Goal: Task Accomplishment & Management: Use online tool/utility

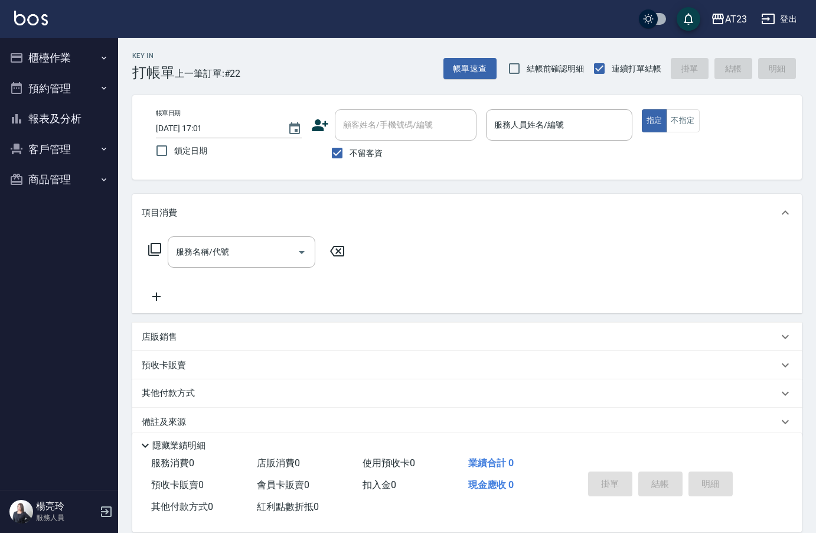
scroll to position [17, 0]
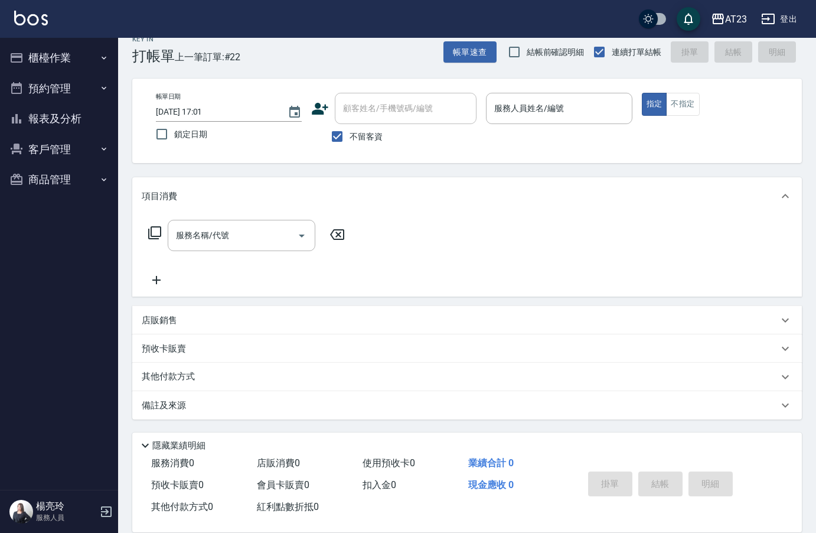
click at [265, 70] on div "Key In 打帳單 上一筆訂單:#22 帳單速查 結帳前確認明細 連續打單結帳 掛單 結帳 明細 帳單日期 [DATE] 17:01 鎖定日期 顧客姓名/手…" at bounding box center [467, 276] width 698 height 511
click at [599, 102] on input "服務人員姓名/編號" at bounding box center [558, 108] width 135 height 21
type input "ADA-8"
type button "true"
type input "*"
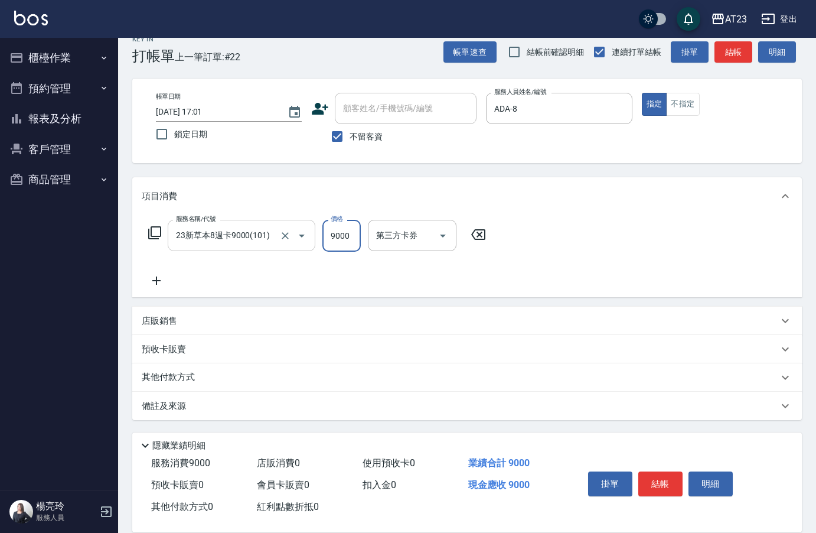
click at [252, 250] on div "23新草本8週卡9000(101) 服務名稱/代號" at bounding box center [242, 235] width 148 height 31
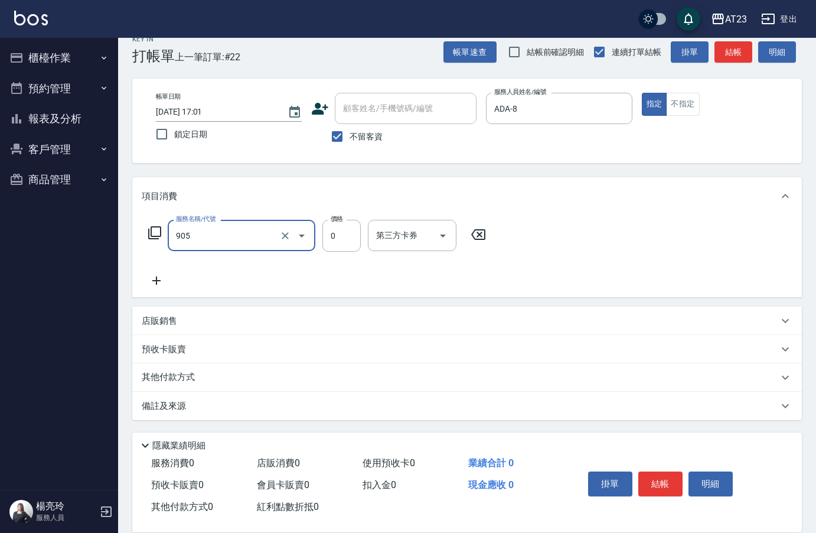
type input "頭皮卡使用(905)"
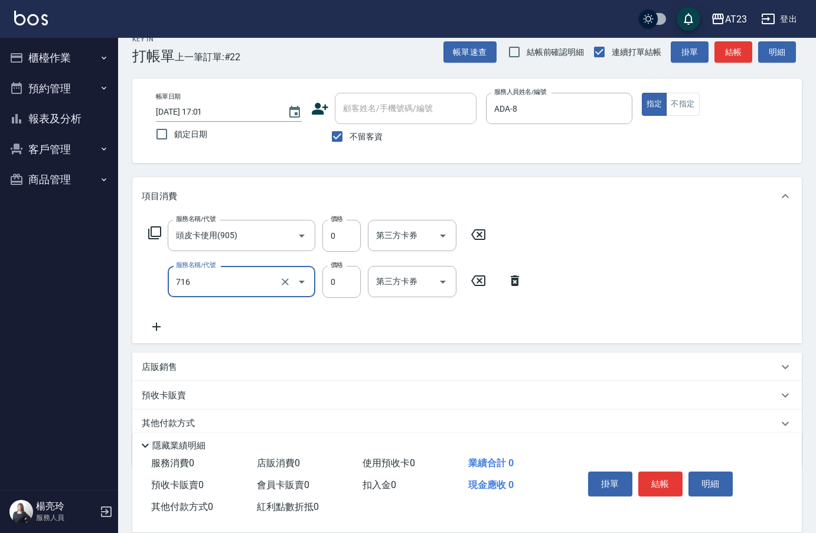
type input "互助160(716)"
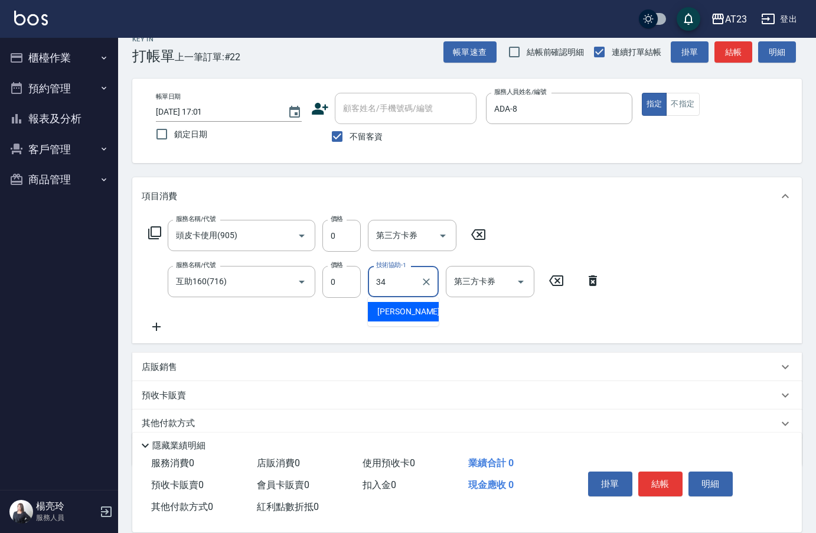
type input "[PERSON_NAME]-34"
click at [677, 484] on button "結帳" at bounding box center [660, 483] width 44 height 25
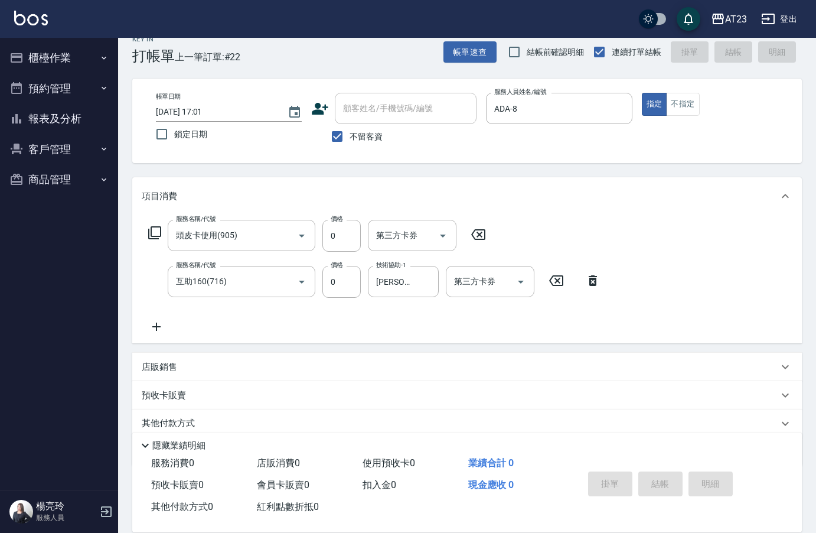
type input "[DATE] 19:30"
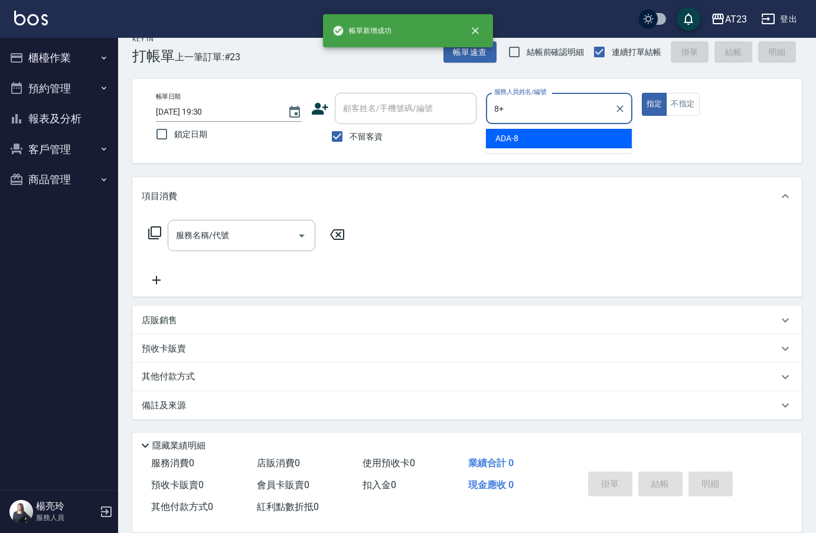
type input "8+"
click at [642, 93] on button "指定" at bounding box center [654, 104] width 25 height 23
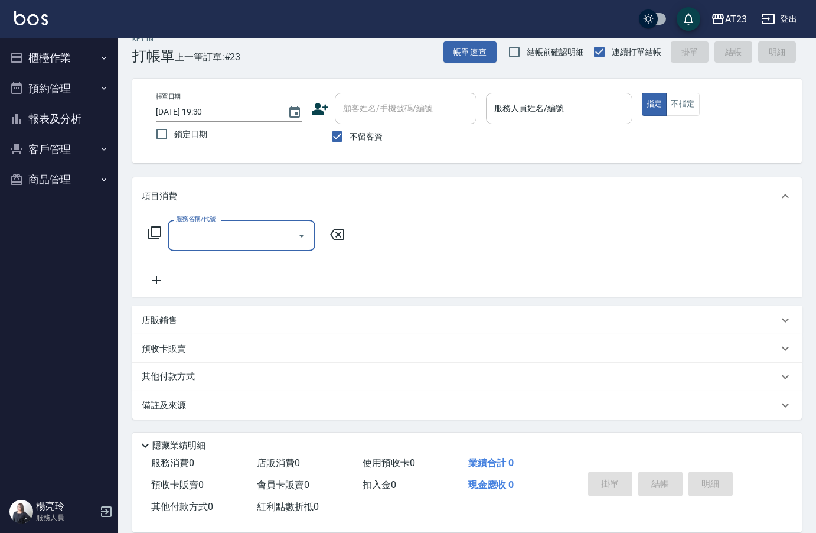
click at [530, 94] on div "服務人員姓名/編號" at bounding box center [559, 108] width 146 height 31
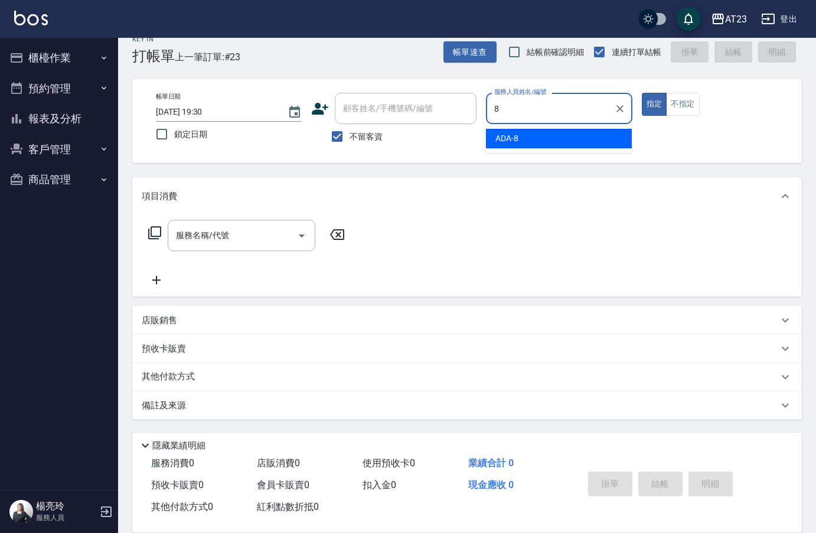
type input "ADA-8"
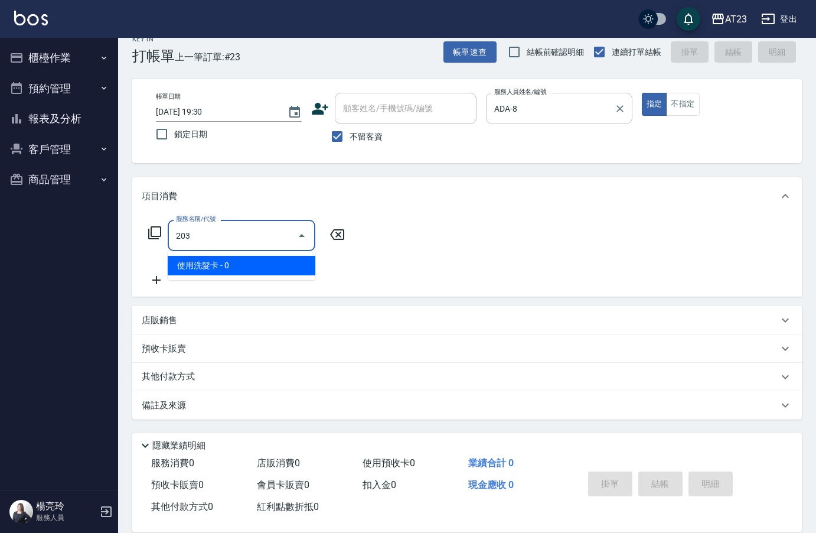
type input "使用洗髮卡(203)"
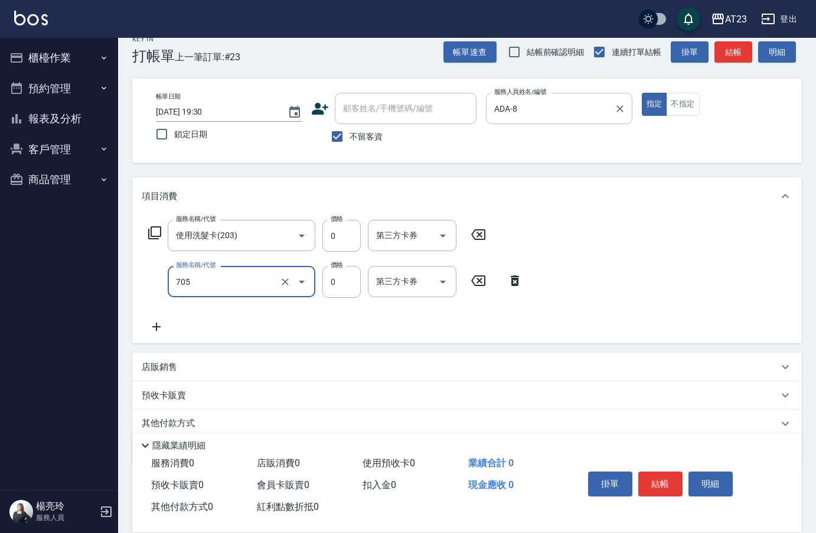
type input "互助50(705)"
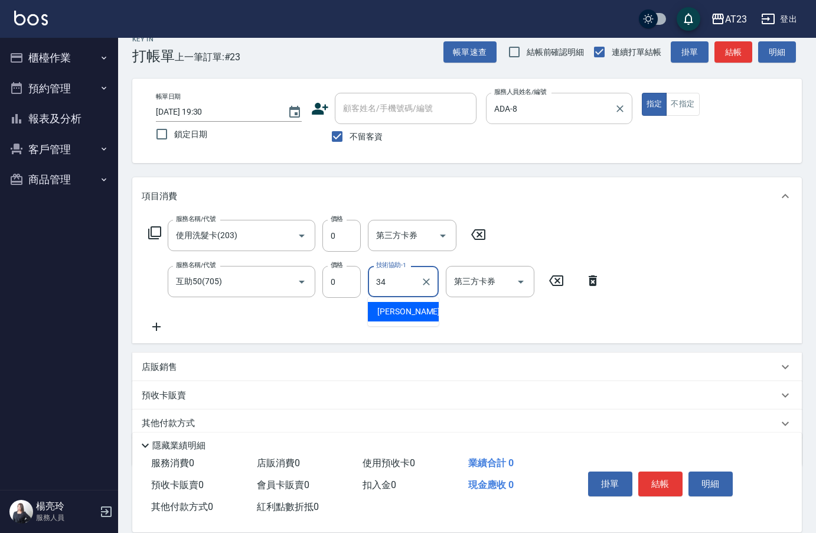
type input "[PERSON_NAME]-34"
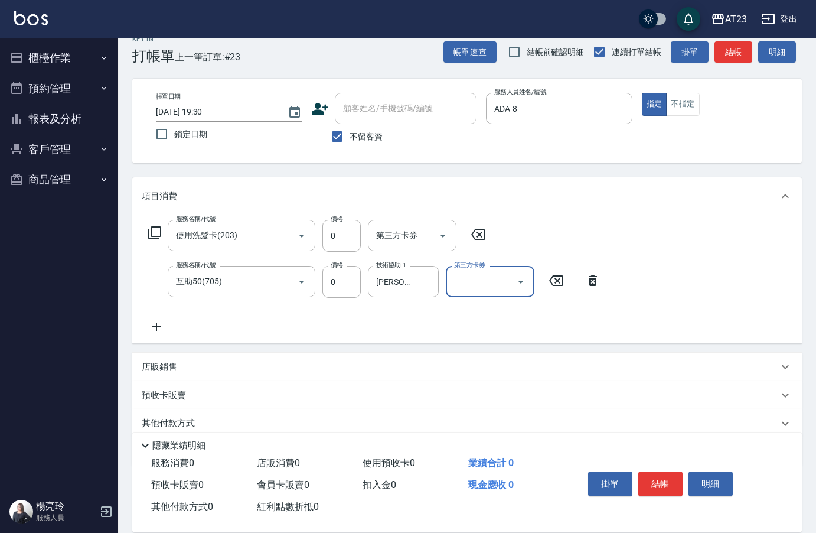
click at [182, 24] on div "AT23 登出" at bounding box center [408, 19] width 816 height 38
click at [664, 485] on button "結帳" at bounding box center [660, 483] width 44 height 25
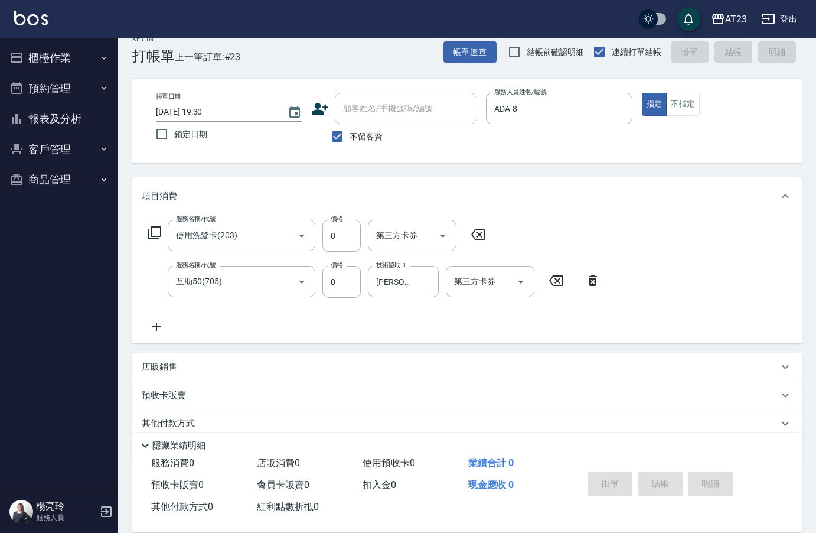
type input "[DATE] 19:31"
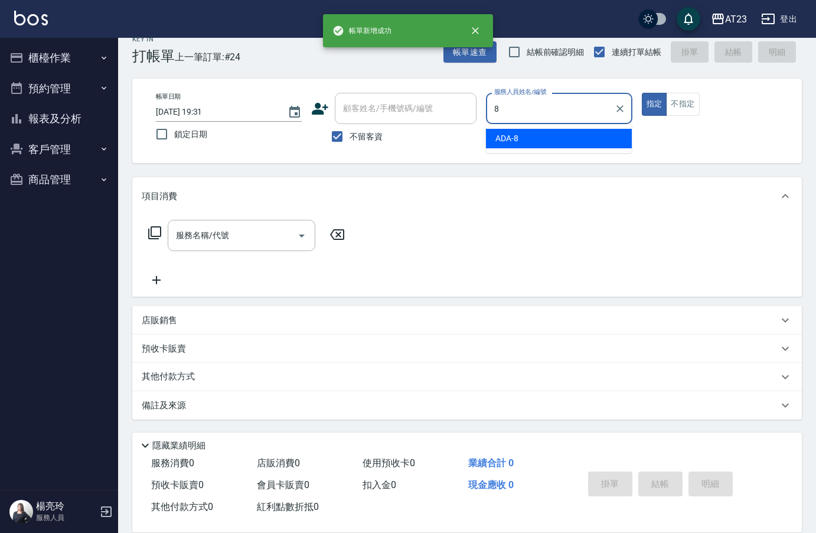
type input "ADA-8"
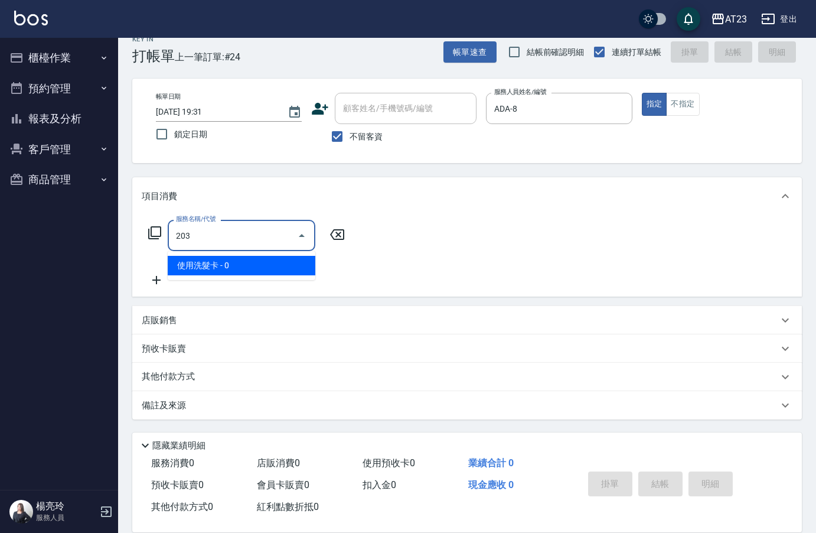
type input "使用洗髮卡(203)"
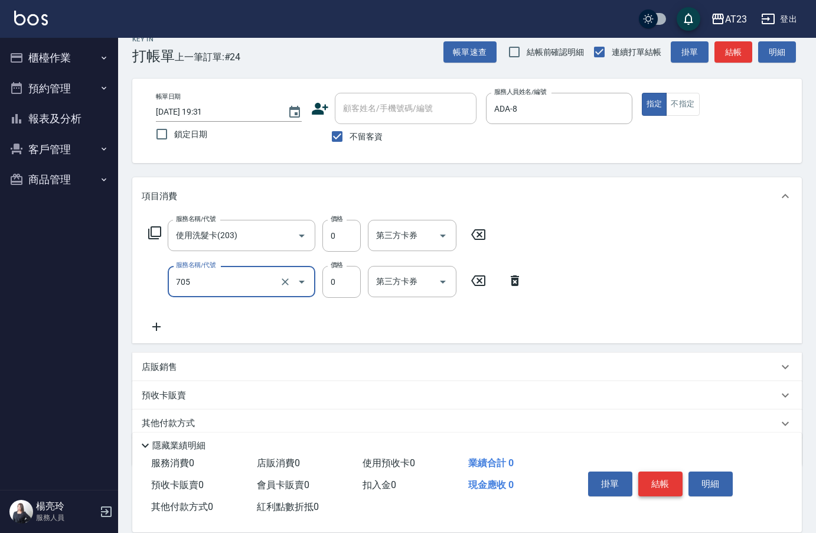
type input "互助50(705)"
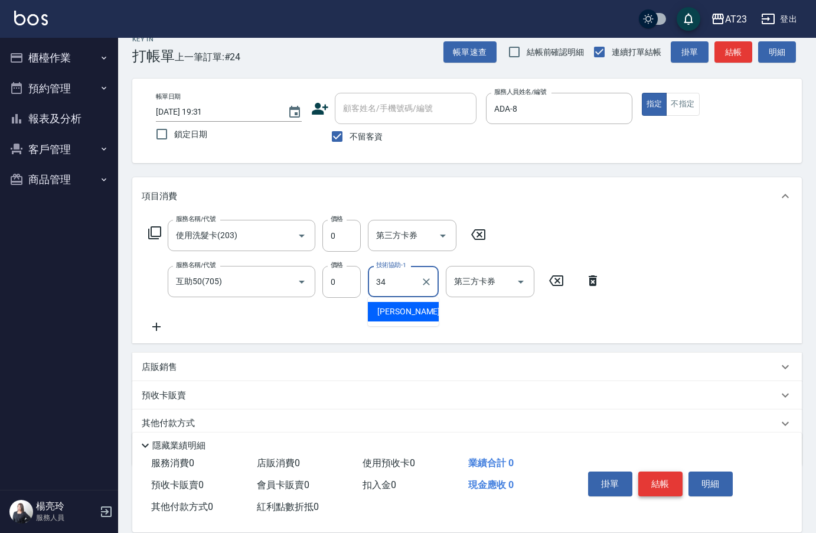
type input "[PERSON_NAME]-34"
click at [664, 485] on button "結帳" at bounding box center [660, 483] width 44 height 25
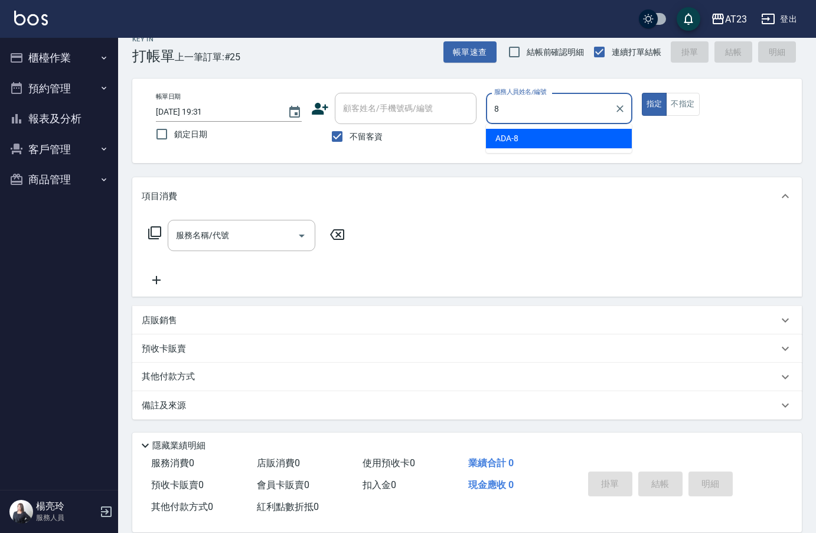
type input "ADA-8"
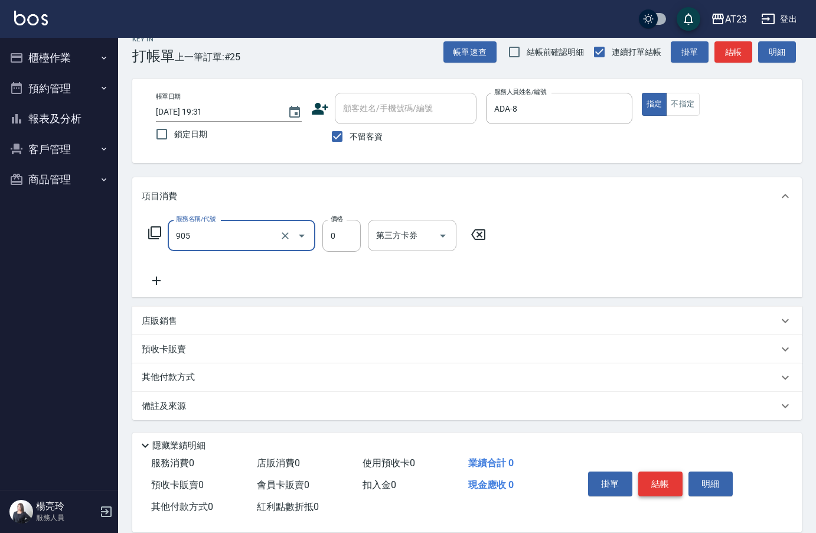
type input "頭皮卡使用(905)"
click at [664, 485] on button "結帳" at bounding box center [660, 483] width 44 height 25
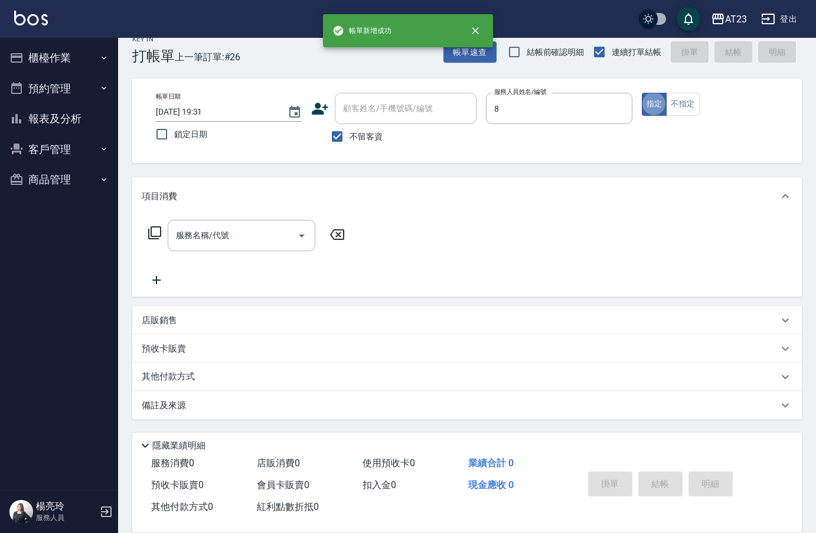
type input "ADA-8"
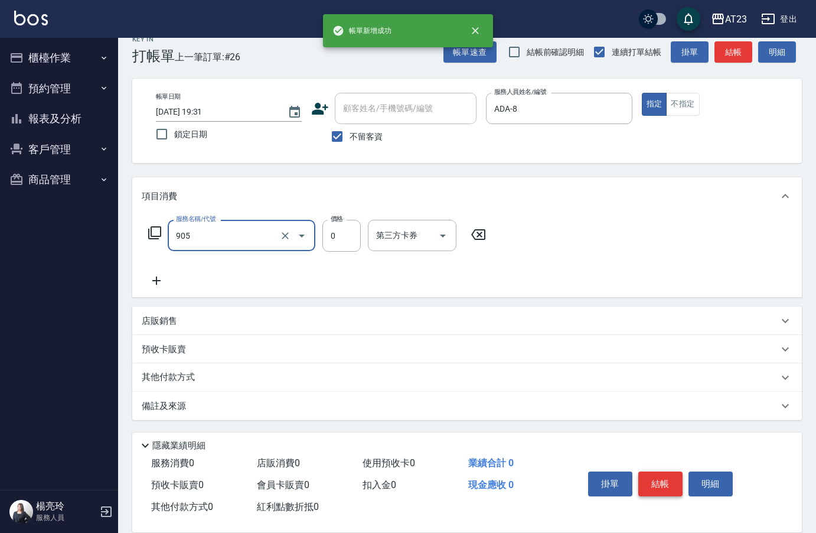
type input "頭皮卡使用(905)"
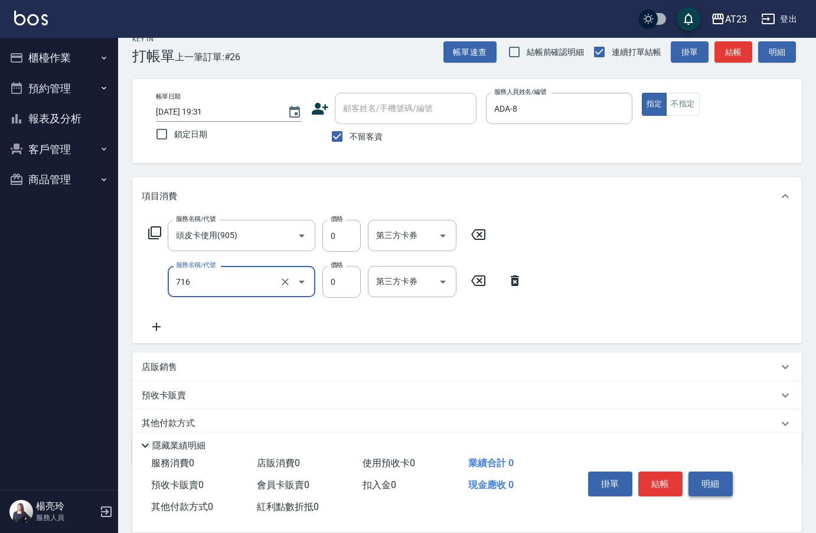
type input "互助160(716)"
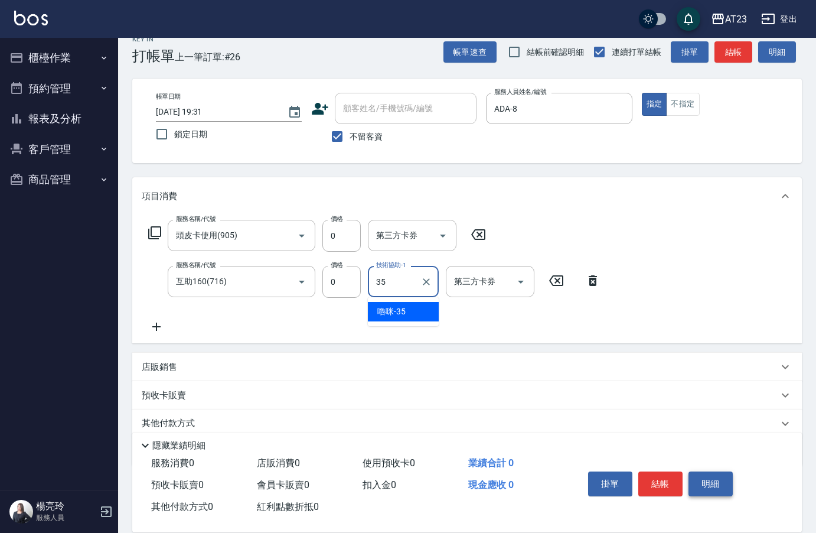
type input "嚕咪-35"
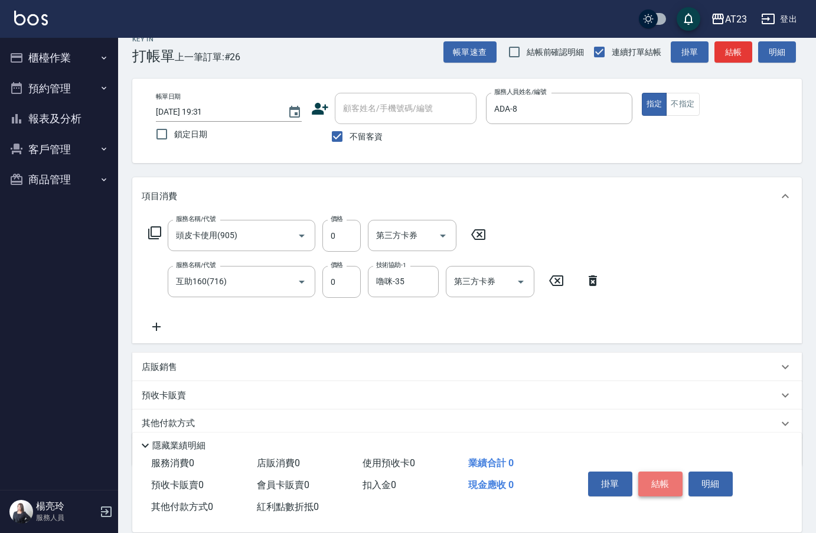
click at [666, 474] on button "結帳" at bounding box center [660, 483] width 44 height 25
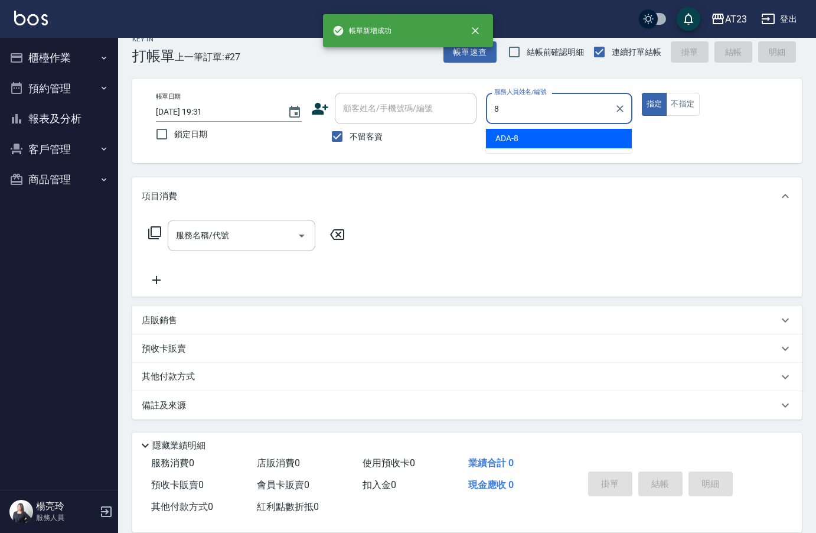
type input "ADA-8"
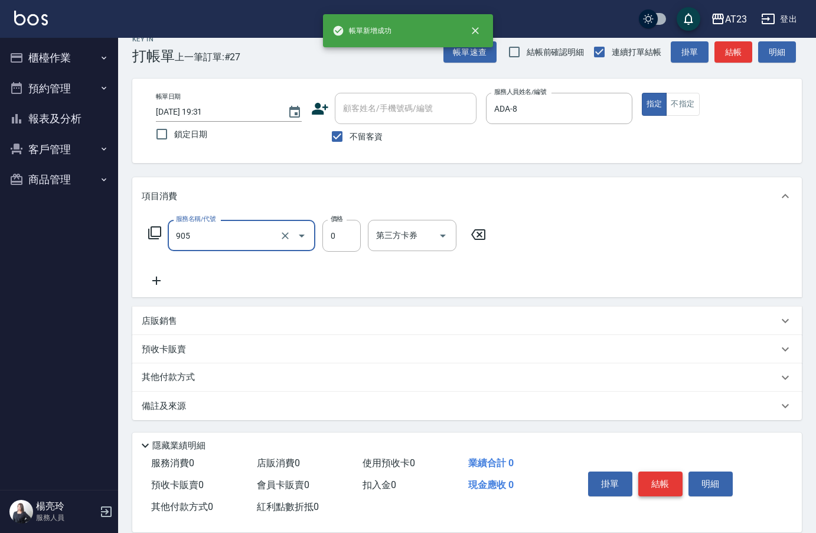
type input "頭皮卡使用(905)"
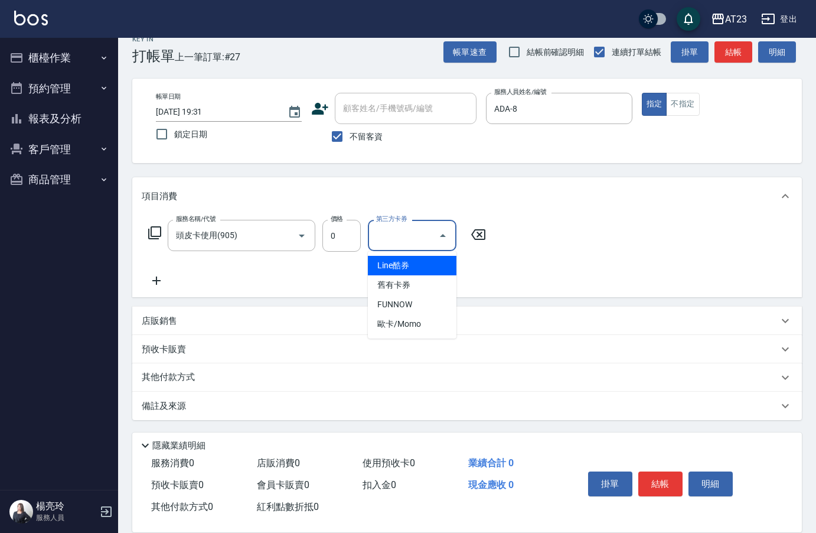
click at [151, 278] on icon at bounding box center [157, 280] width 30 height 14
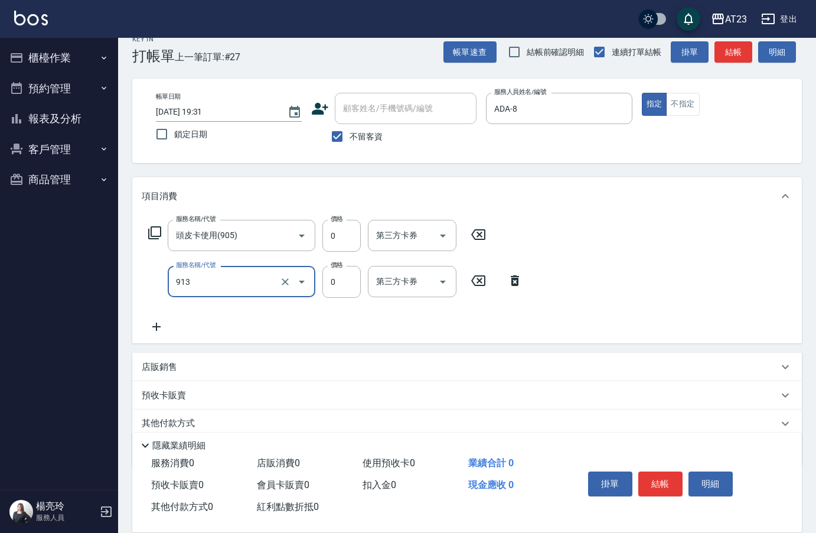
type input "蘆薈卡(913)"
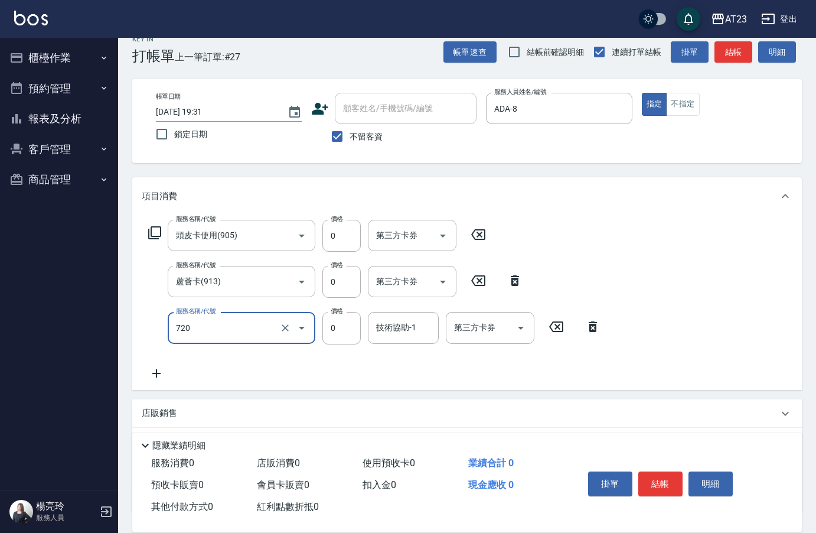
type input "互助200(720)"
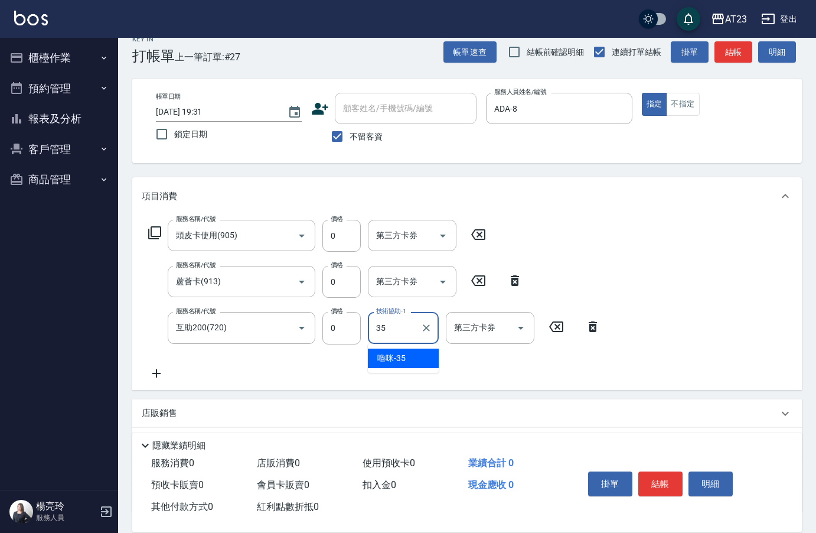
type input "嚕咪-35"
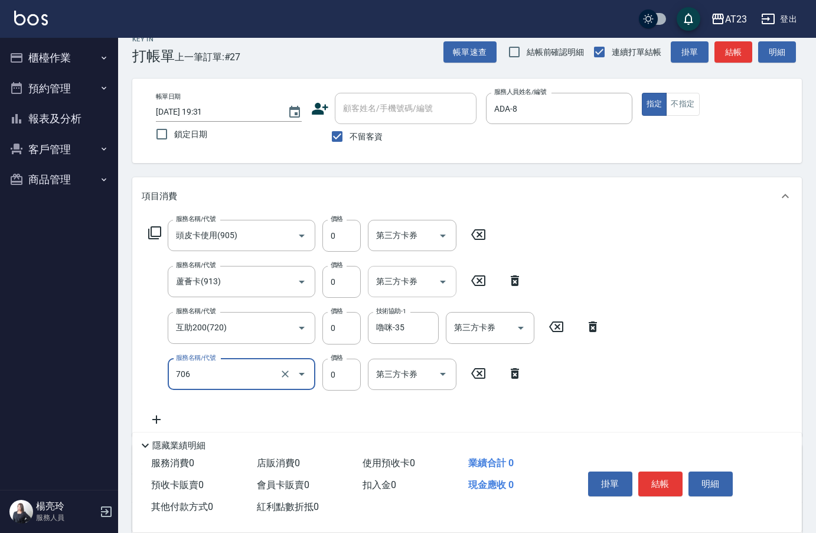
type input "互助60(706)"
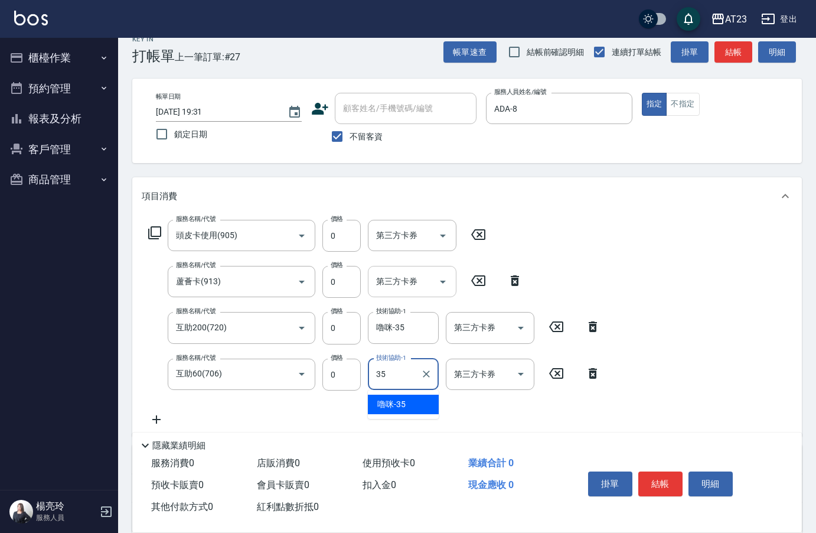
type input "嚕咪-35"
drag, startPoint x: 665, startPoint y: 488, endPoint x: 655, endPoint y: 476, distance: 15.5
click at [656, 477] on button "結帳" at bounding box center [660, 483] width 44 height 25
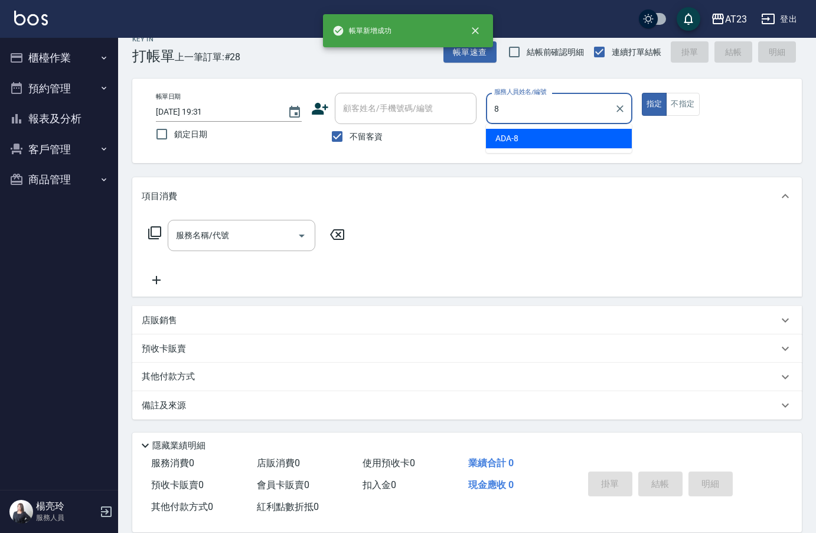
type input "ADA-8"
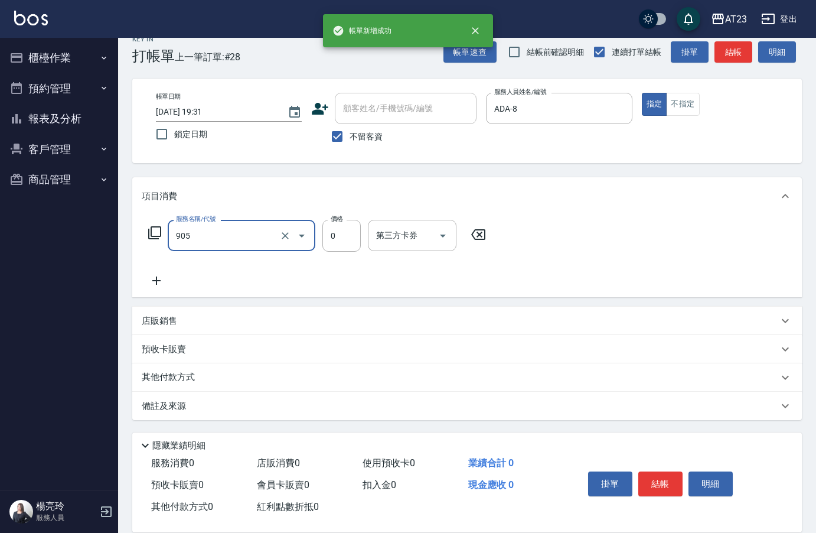
type input "頭皮卡使用(905)"
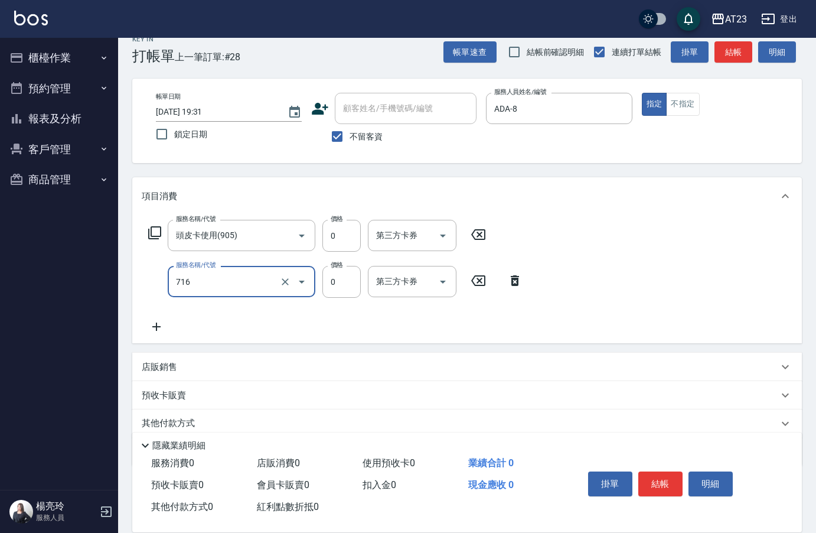
type input "互助160(716)"
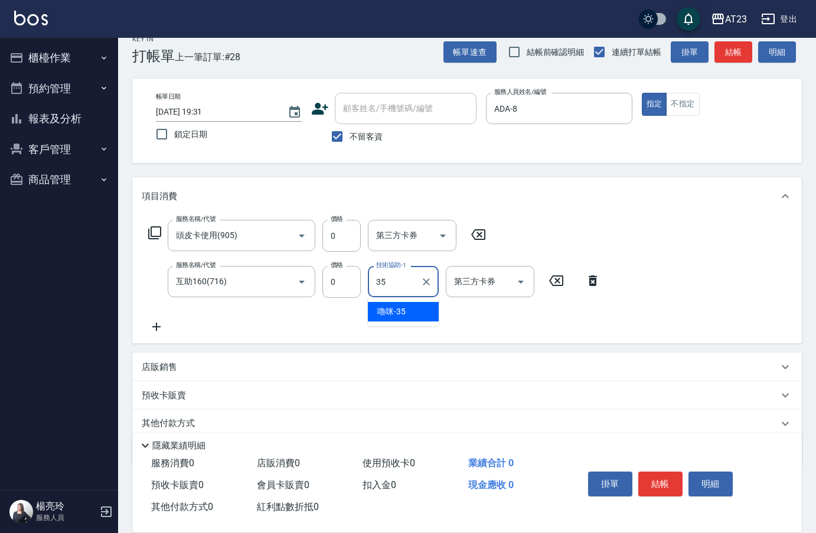
type input "嚕咪-35"
click at [641, 477] on button "結帳" at bounding box center [660, 483] width 44 height 25
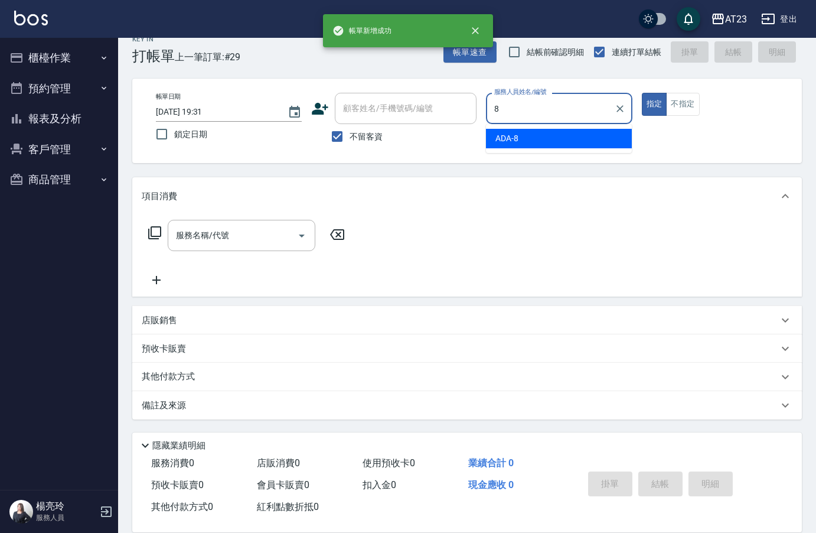
type input "ADA-8"
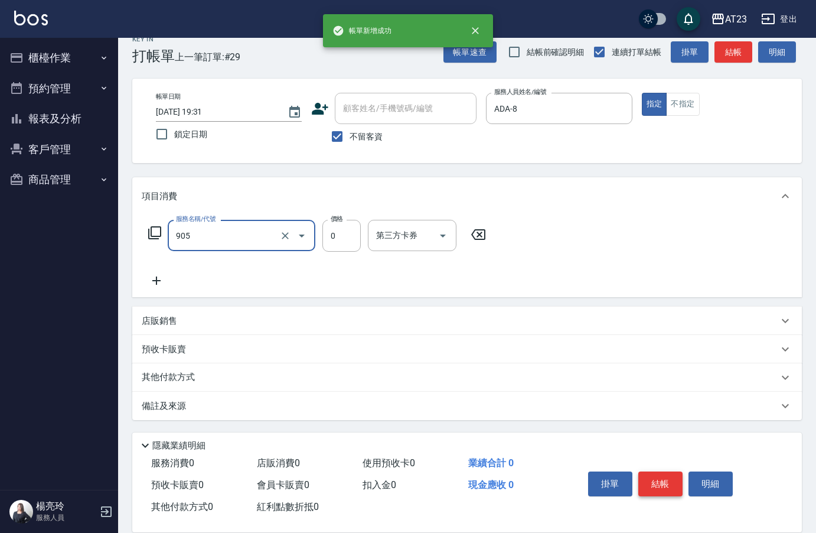
type input "頭皮卡使用(905)"
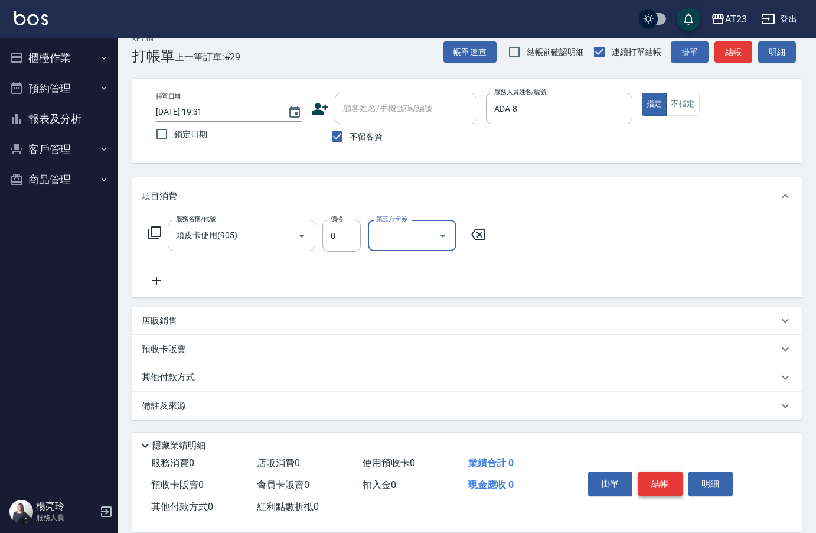
click at [641, 477] on button "結帳" at bounding box center [660, 483] width 44 height 25
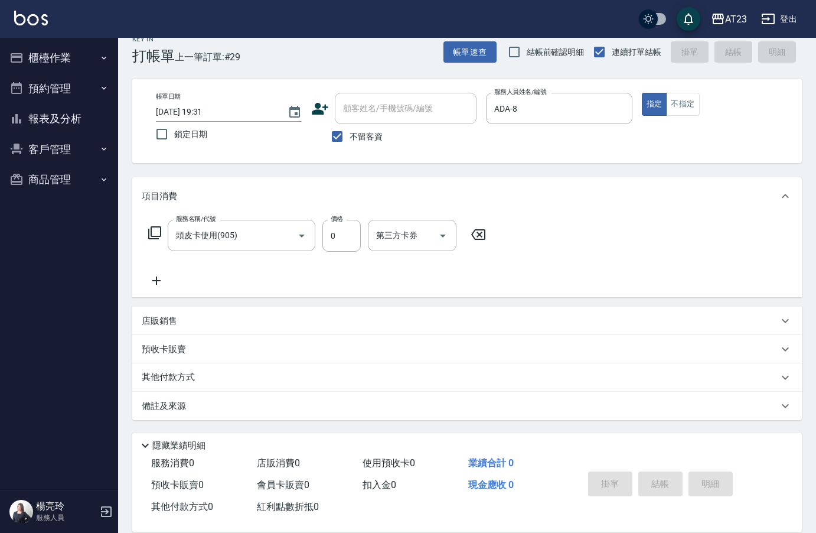
type input "[DATE] 19:32"
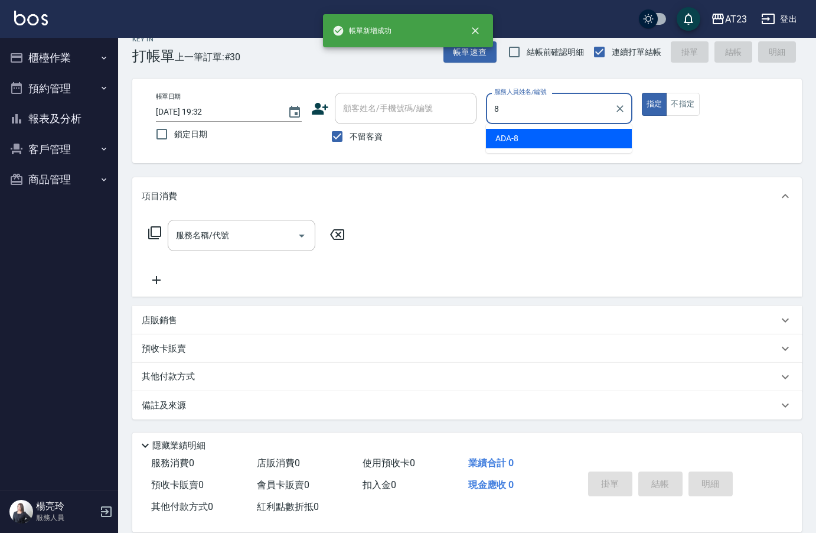
type input "ADA-8"
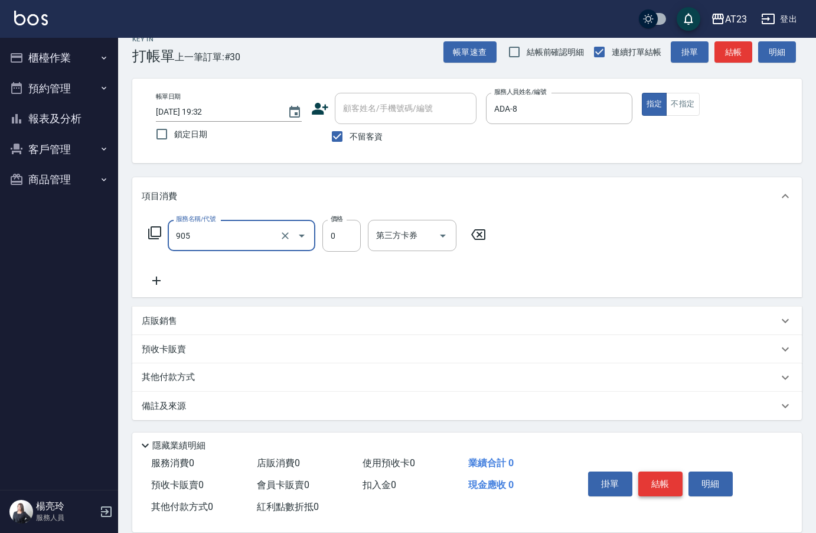
type input "頭皮卡使用(905)"
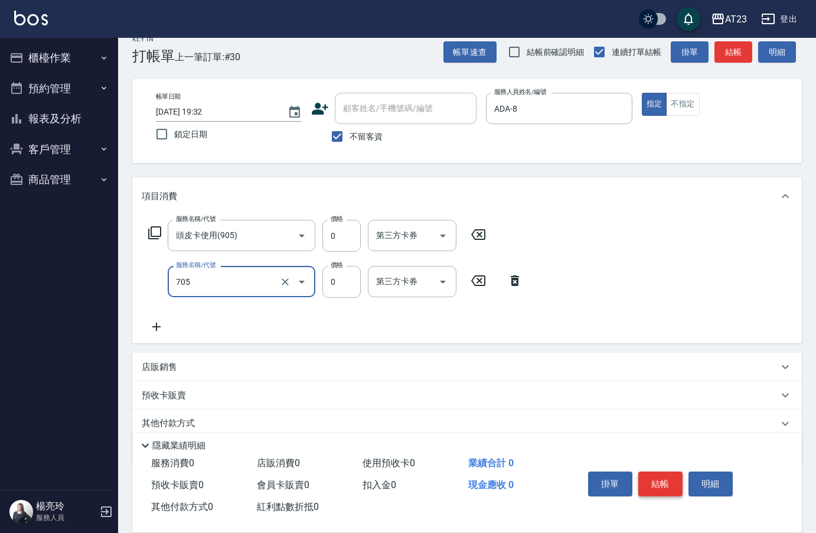
type input "互助50(705)"
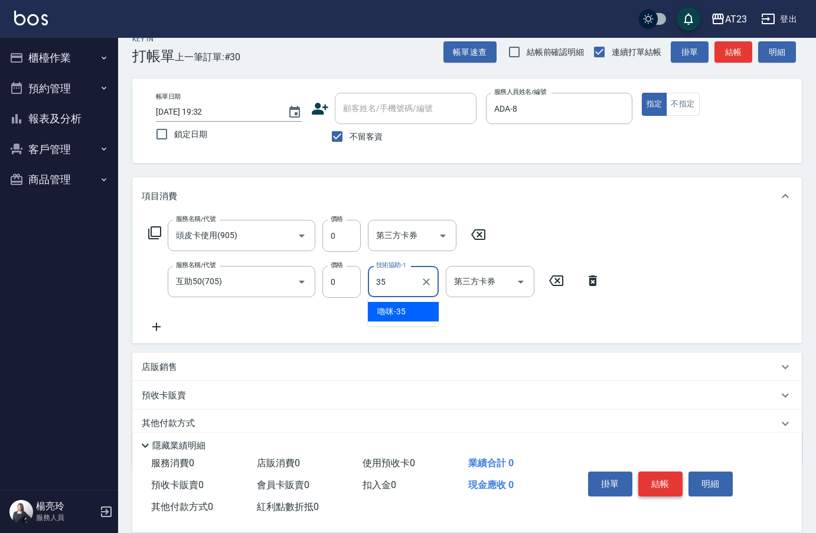
type input "嚕咪-35"
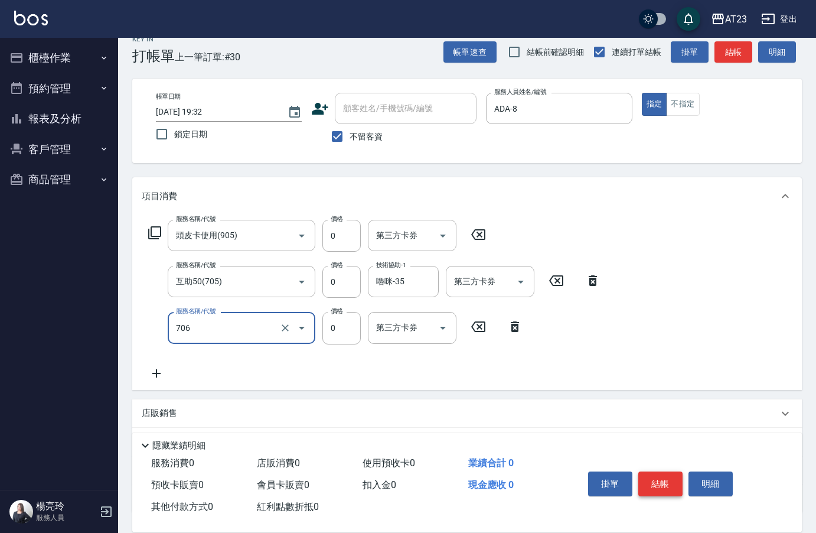
type input "互助60(706)"
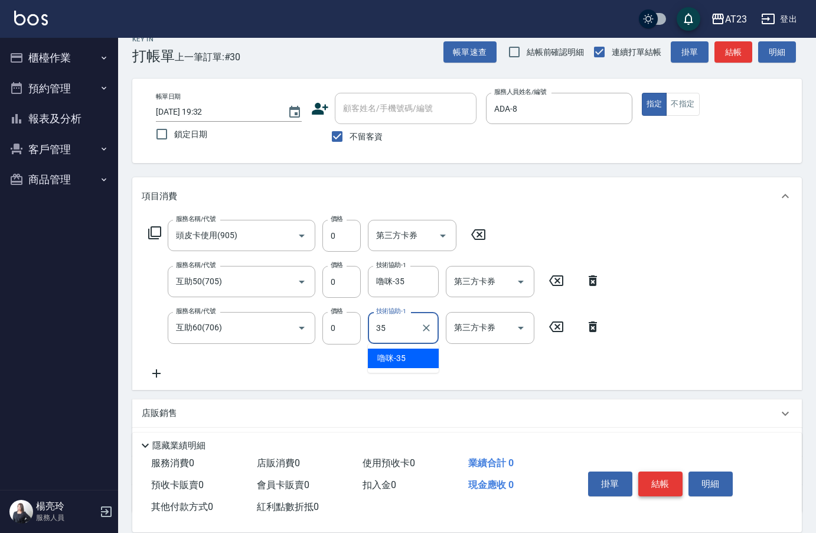
type input "嚕咪-35"
click at [152, 239] on icon at bounding box center [154, 232] width 13 height 13
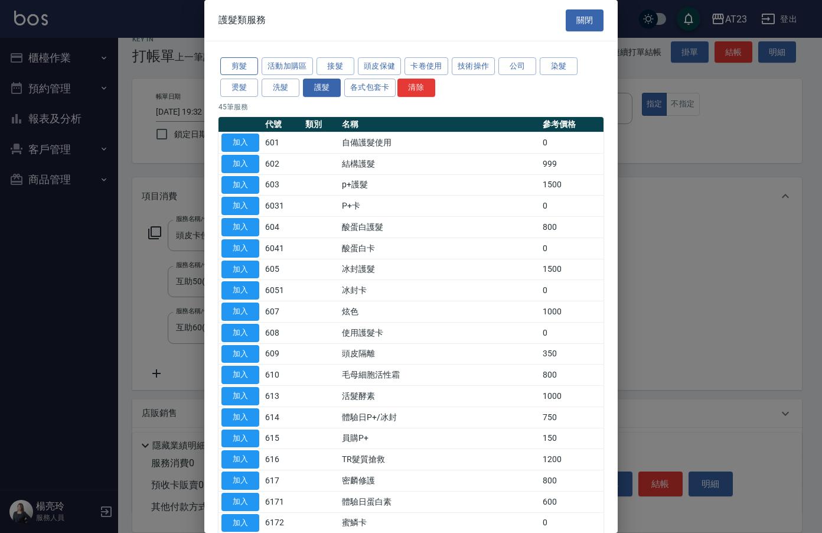
drag, startPoint x: 262, startPoint y: 55, endPoint x: 232, endPoint y: 75, distance: 36.2
click at [247, 71] on div "剪髮 活動加購區 接髮 頭皮保健 卡卷使用 技術操作 公司 染髮 燙髮 洗髮 護髮 各式包套卡 清除" at bounding box center [410, 78] width 385 height 44
click at [234, 67] on button "剪髮" at bounding box center [239, 66] width 38 height 18
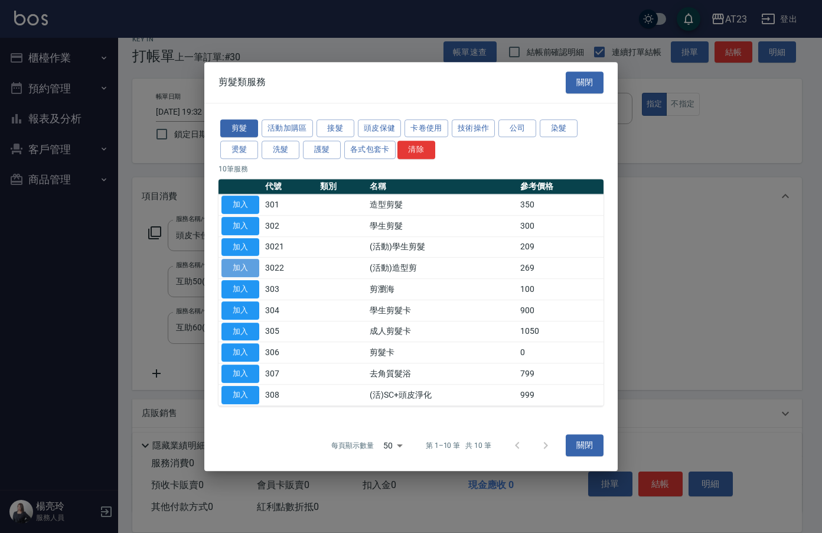
click at [252, 267] on button "加入" at bounding box center [240, 268] width 38 height 18
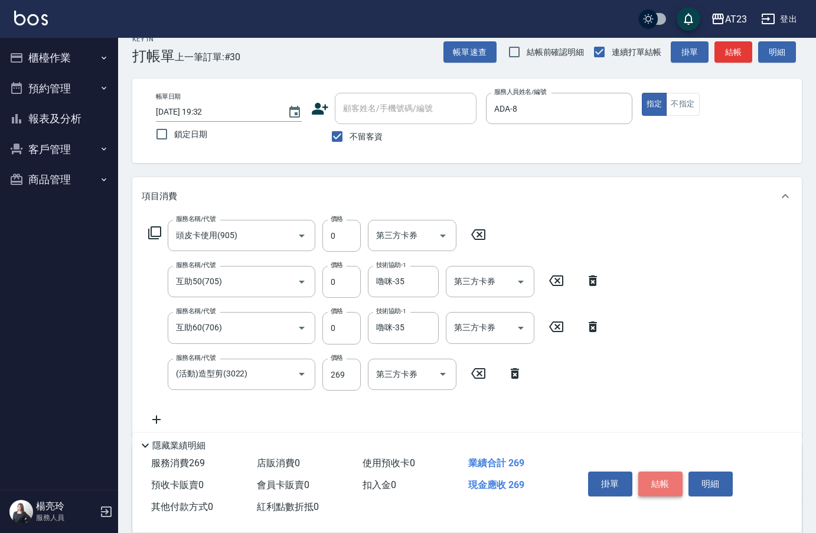
click at [661, 481] on button "結帳" at bounding box center [660, 483] width 44 height 25
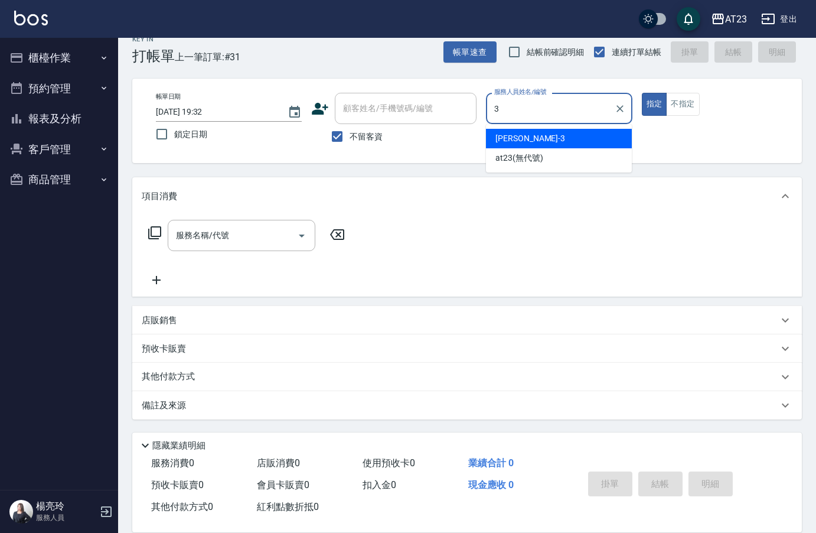
type input "[PERSON_NAME]-3"
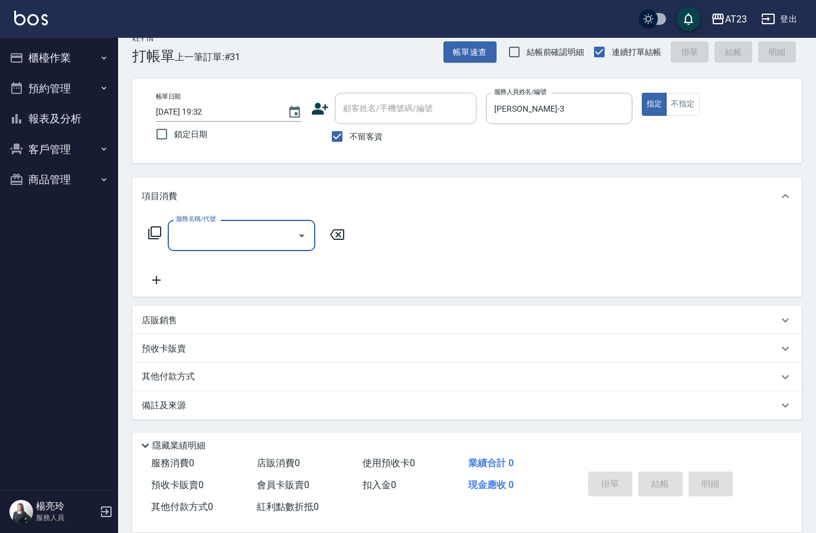
click at [165, 230] on div "服務名稱/代號 服務名稱/代號" at bounding box center [247, 235] width 210 height 31
click at [158, 231] on icon at bounding box center [155, 233] width 14 height 14
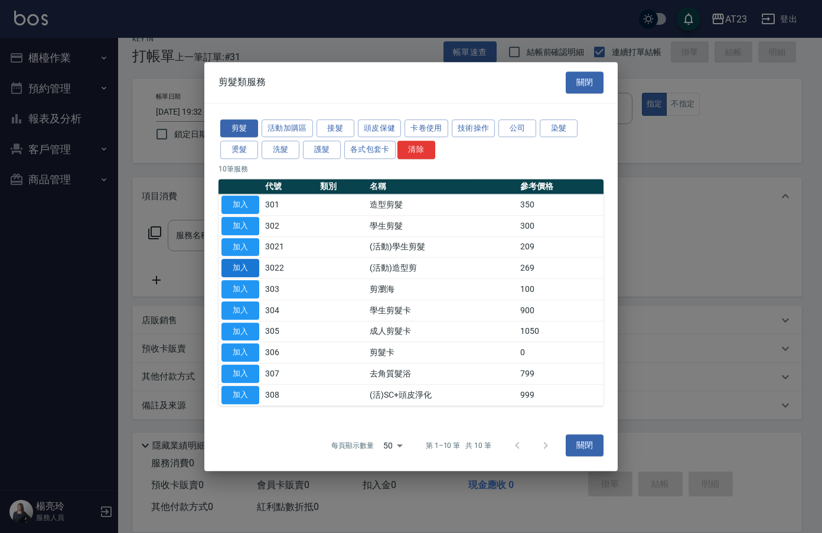
click at [244, 265] on button "加入" at bounding box center [240, 268] width 38 height 18
type input "(活動)造型剪(3022)"
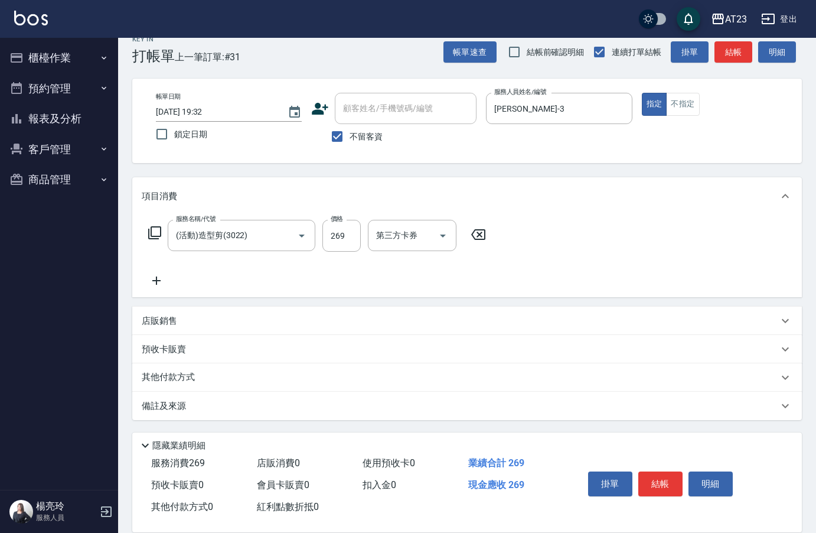
drag, startPoint x: 651, startPoint y: 488, endPoint x: 644, endPoint y: 488, distance: 7.1
click at [648, 488] on button "結帳" at bounding box center [660, 483] width 44 height 25
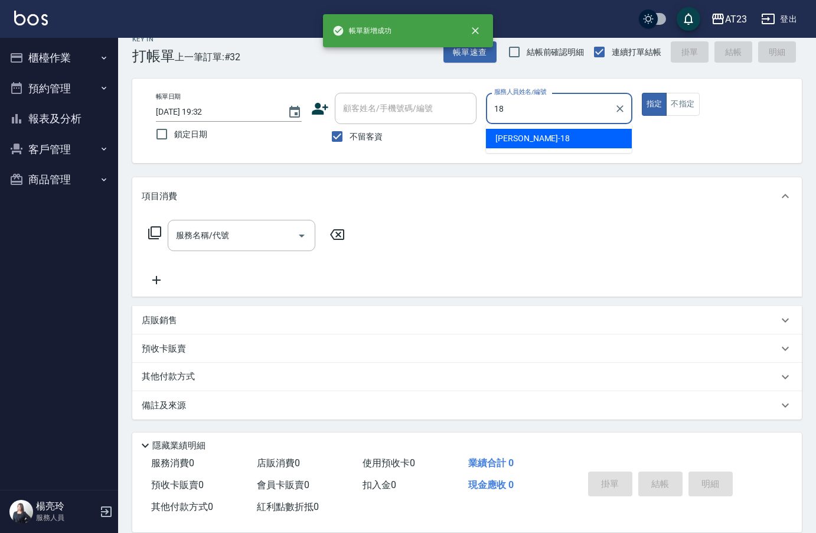
type input "[PERSON_NAME]-18"
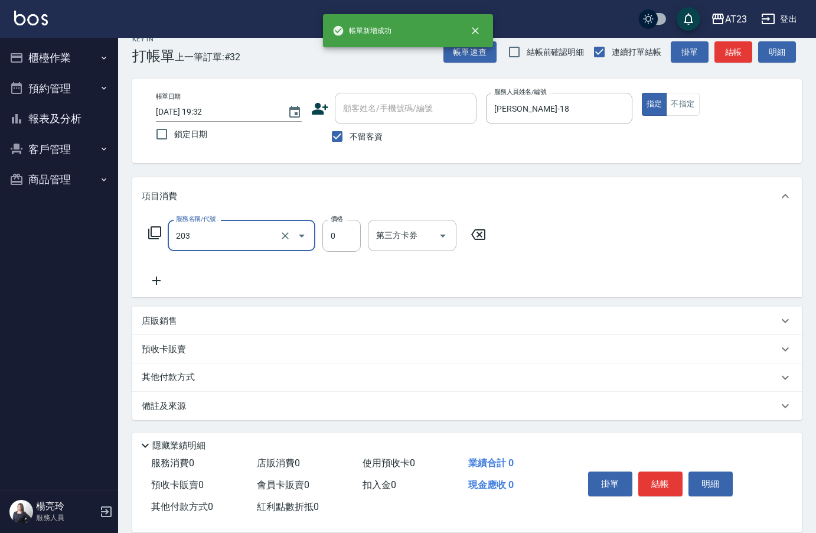
type input "使用洗髮卡(203)"
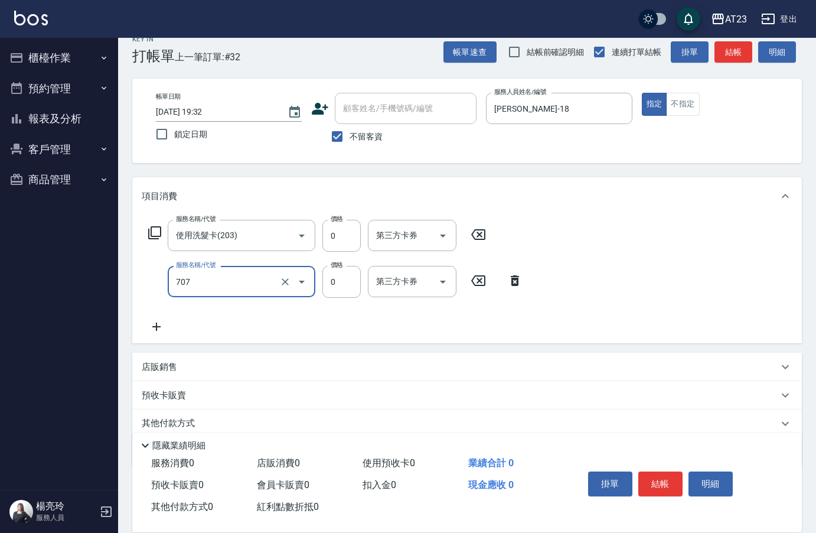
type input "互助70(707)"
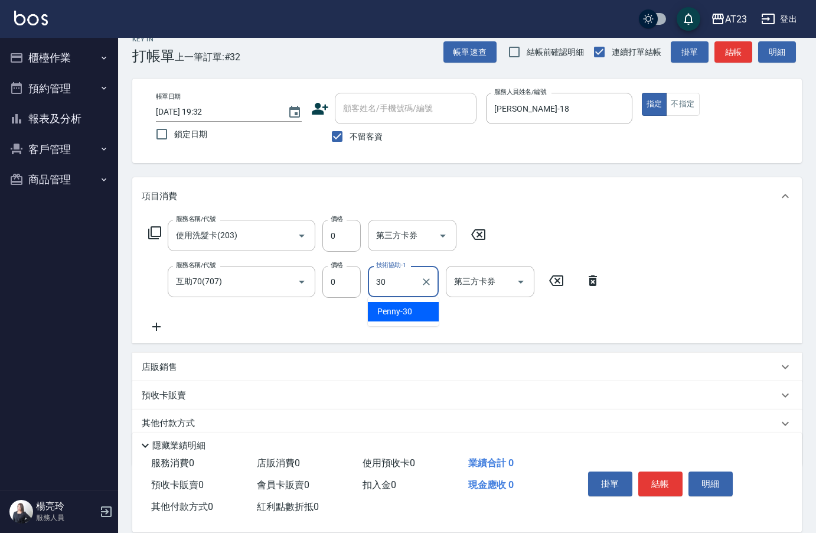
type input "Penny-30"
click at [644, 488] on button "結帳" at bounding box center [660, 483] width 44 height 25
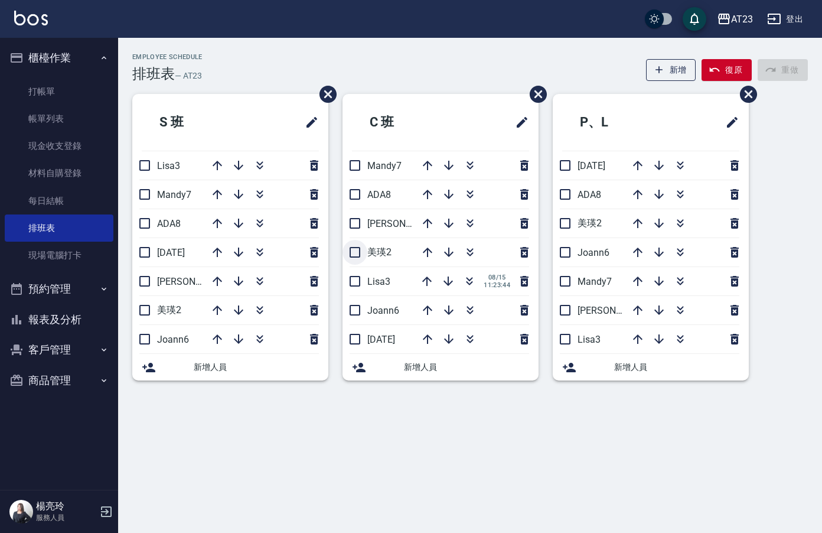
click at [360, 250] on input "checkbox" at bounding box center [355, 252] width 25 height 25
checkbox input "true"
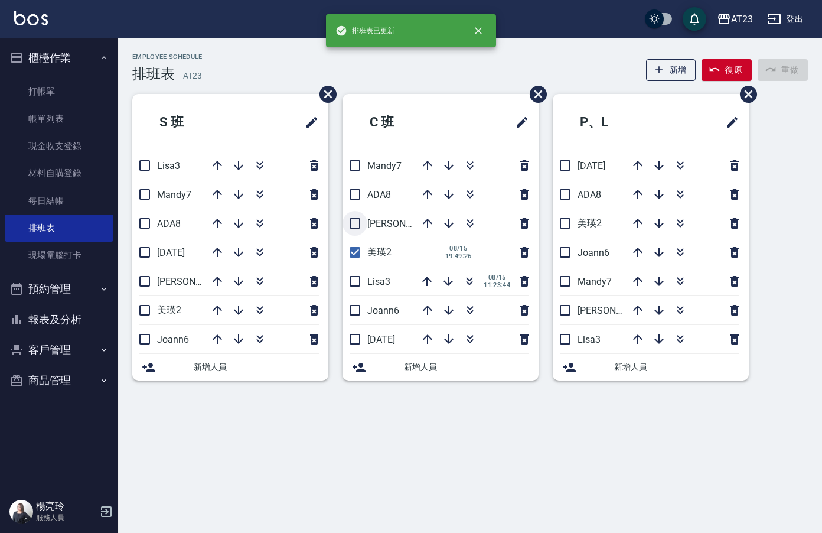
drag, startPoint x: 357, startPoint y: 221, endPoint x: 354, endPoint y: 214, distance: 7.7
click at [356, 221] on input "checkbox" at bounding box center [355, 223] width 25 height 25
checkbox input "true"
click at [355, 194] on input "checkbox" at bounding box center [355, 194] width 25 height 25
checkbox input "true"
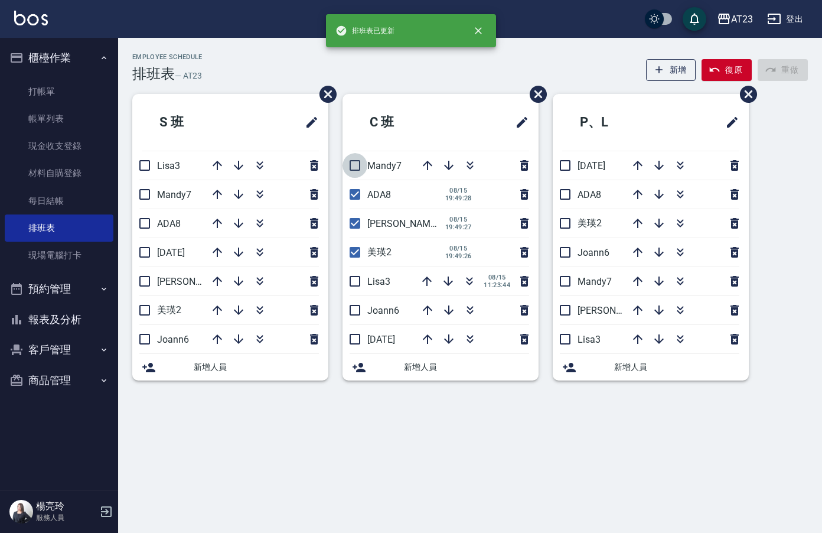
drag, startPoint x: 358, startPoint y: 164, endPoint x: 426, endPoint y: 234, distance: 97.3
click at [360, 169] on input "checkbox" at bounding box center [355, 165] width 25 height 25
checkbox input "true"
click at [425, 280] on icon "button" at bounding box center [427, 281] width 14 height 14
click at [351, 249] on input "checkbox" at bounding box center [355, 252] width 25 height 25
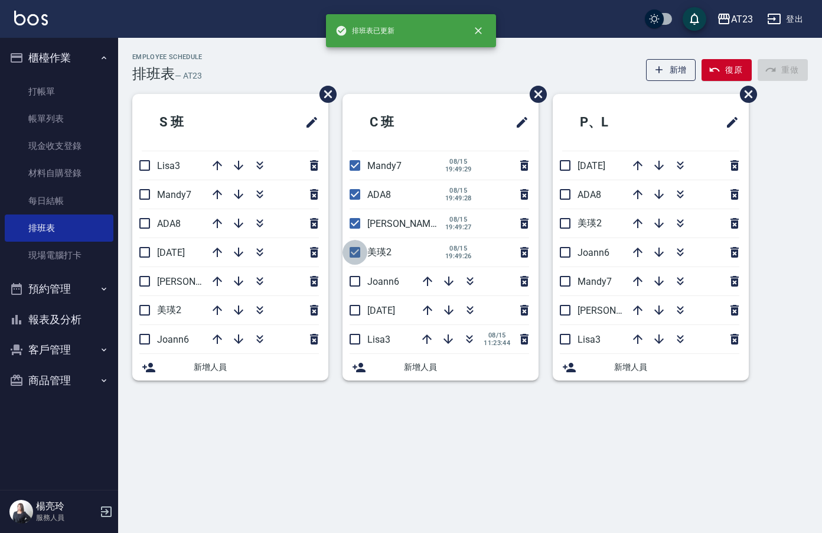
checkbox input "false"
click at [356, 224] on input "checkbox" at bounding box center [355, 223] width 25 height 25
checkbox input "false"
click at [357, 194] on input "checkbox" at bounding box center [355, 194] width 25 height 25
checkbox input "false"
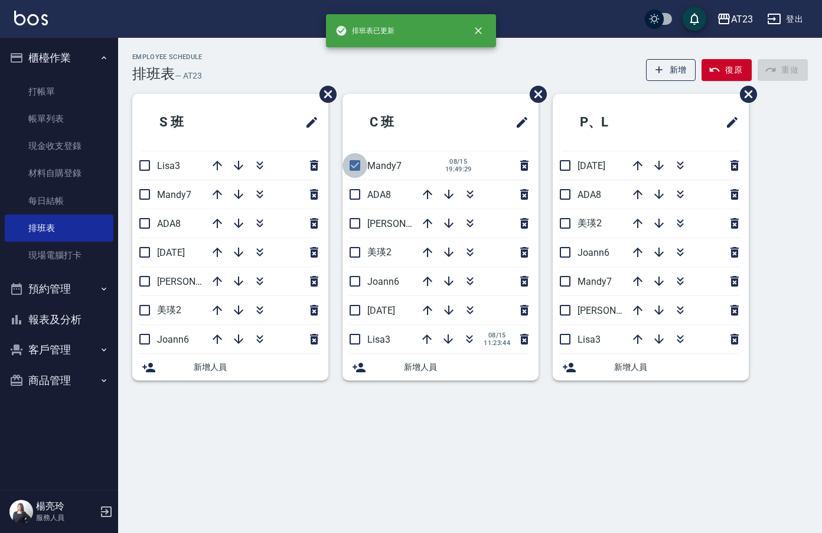
click at [360, 161] on input "checkbox" at bounding box center [355, 165] width 25 height 25
checkbox input "false"
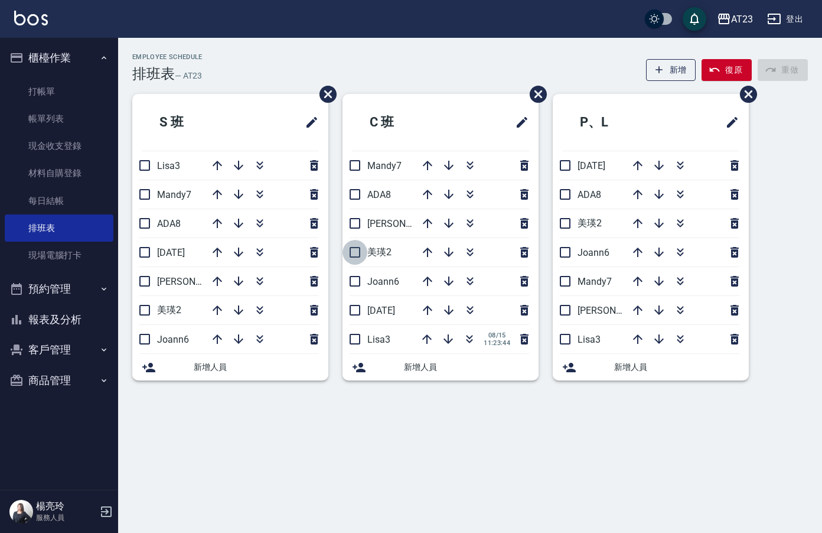
click at [358, 256] on input "checkbox" at bounding box center [355, 252] width 25 height 25
checkbox input "true"
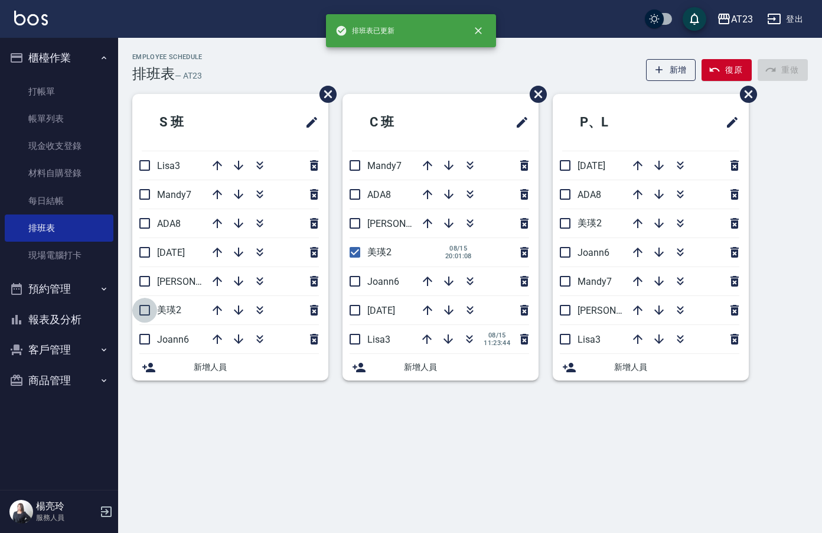
drag, startPoint x: 141, startPoint y: 314, endPoint x: 227, endPoint y: 297, distance: 88.4
click at [143, 312] on input "checkbox" at bounding box center [144, 310] width 25 height 25
checkbox input "true"
click at [560, 227] on input "checkbox" at bounding box center [565, 223] width 25 height 25
checkbox input "true"
